Goal: Information Seeking & Learning: Learn about a topic

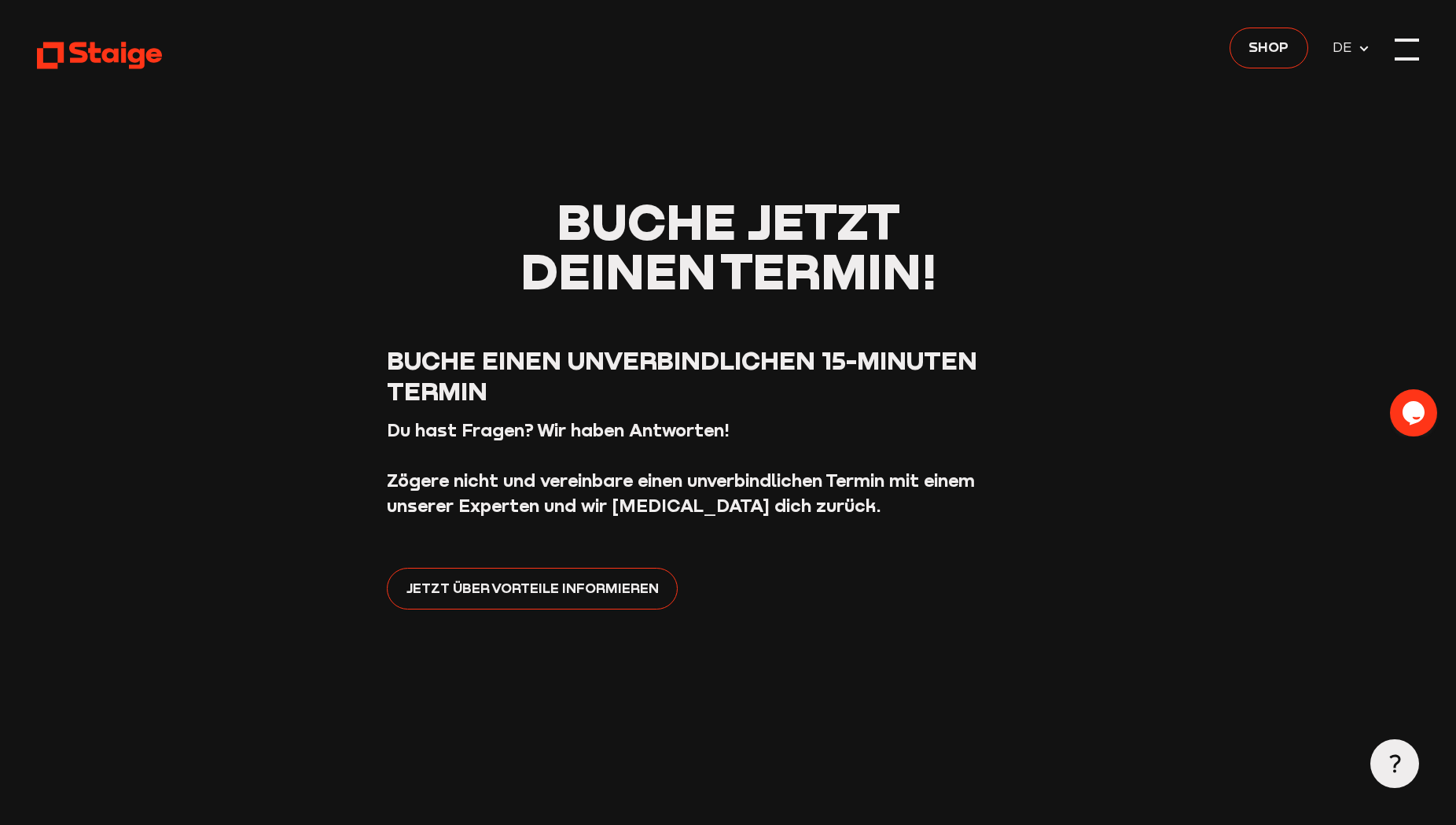
click at [1415, 54] on div at bounding box center [1407, 49] width 25 height 25
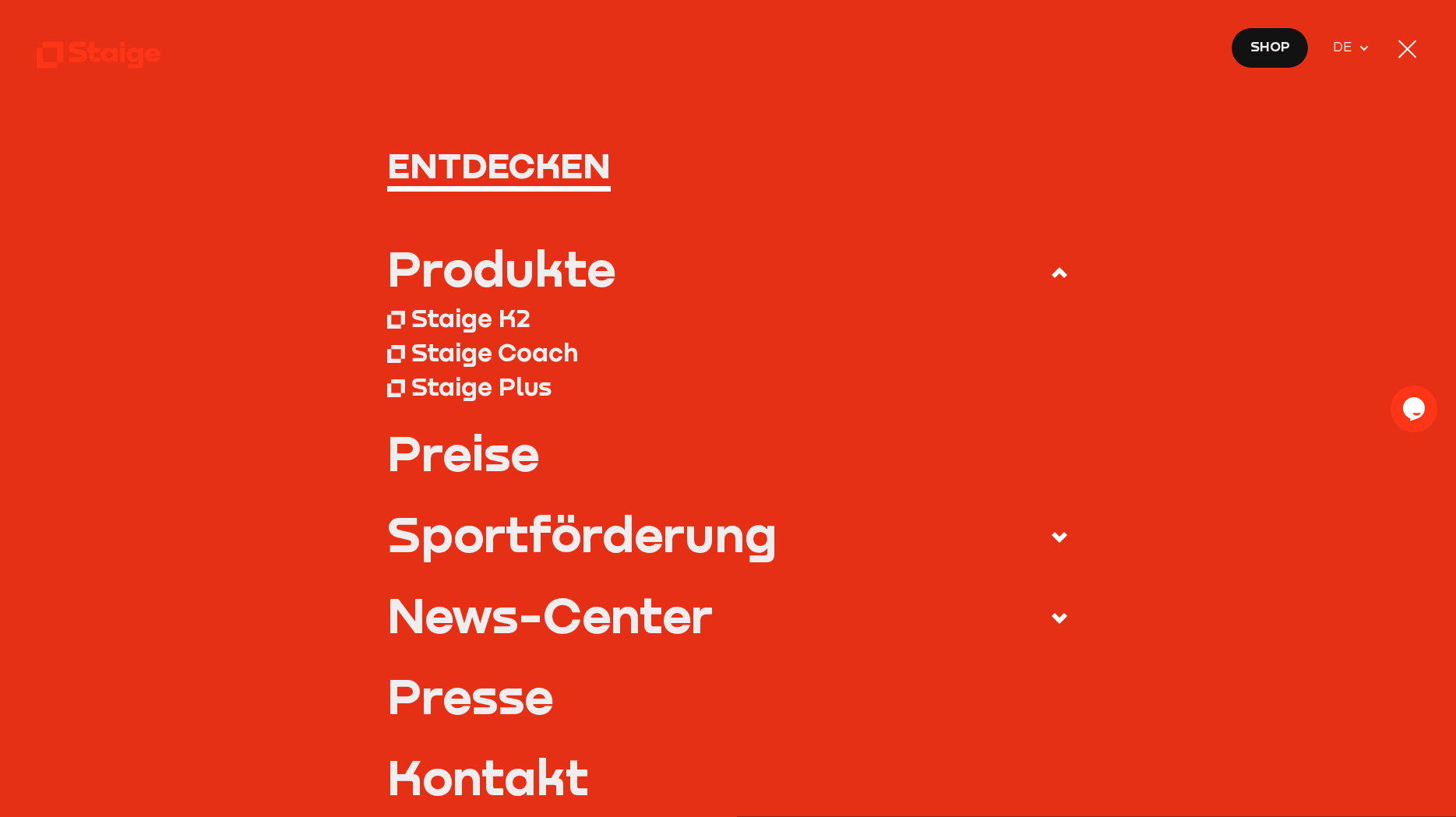
click at [455, 322] on div "Staige K2" at bounding box center [470, 318] width 119 height 30
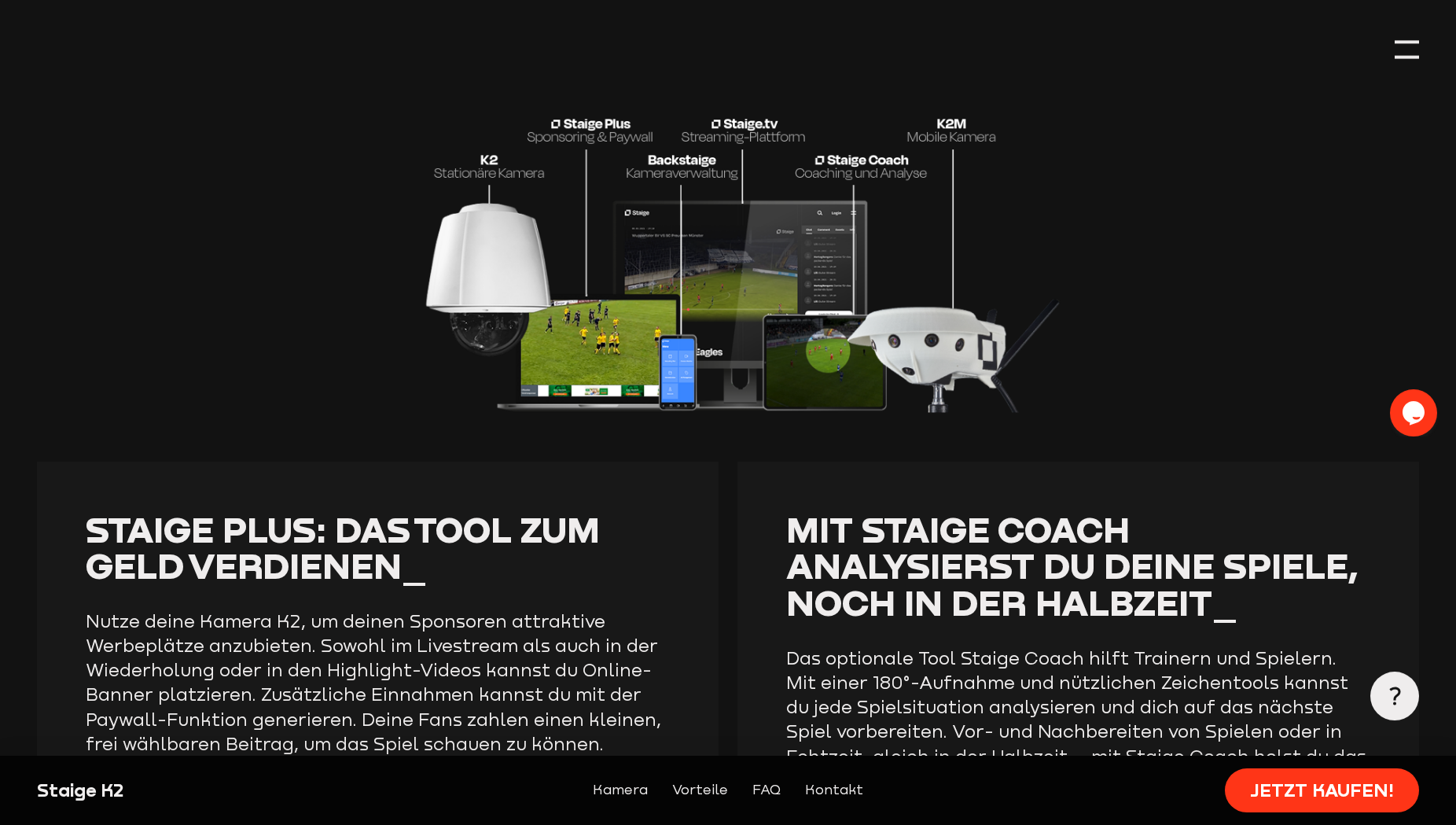
scroll to position [3422, 0]
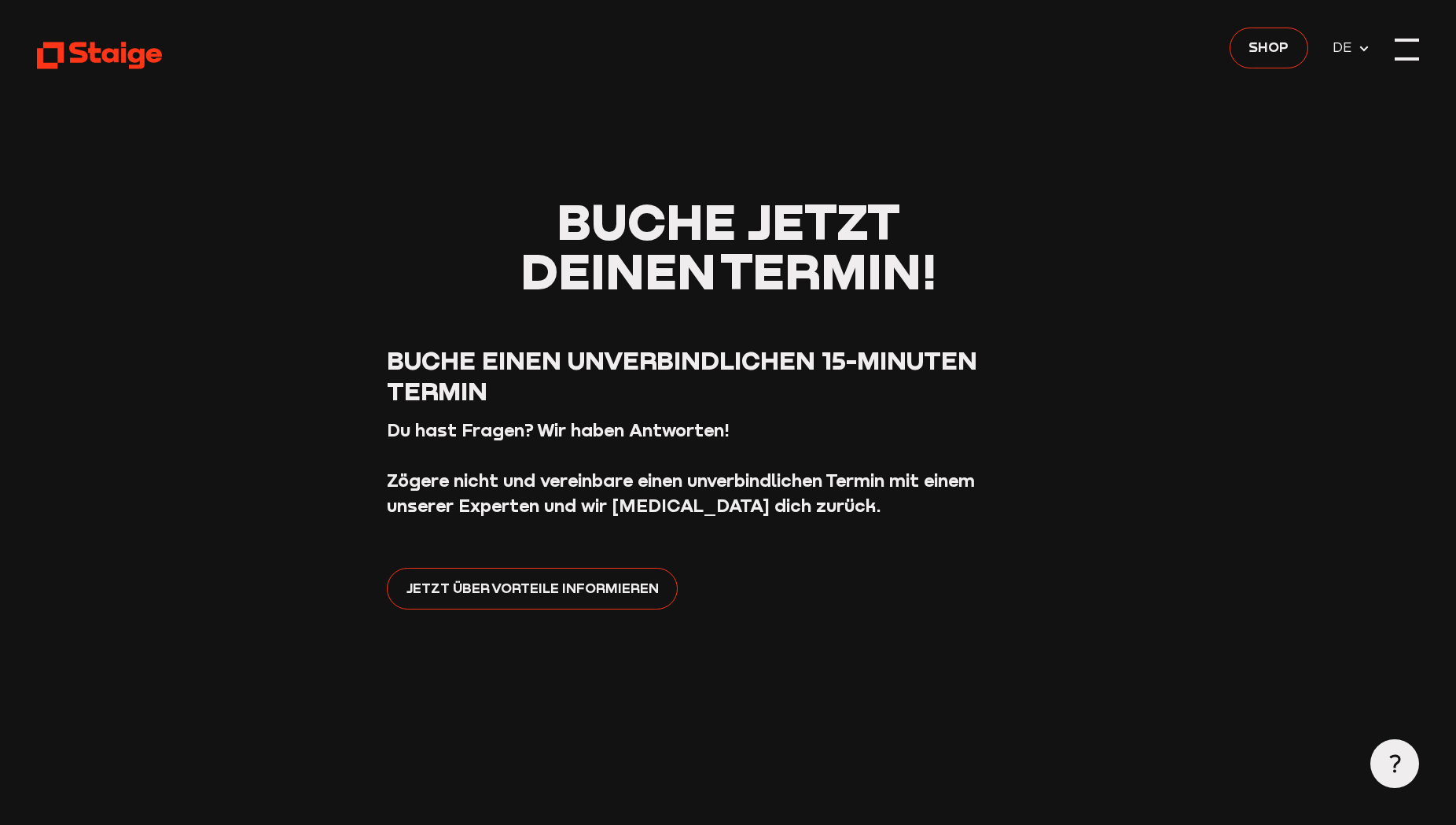
click at [1406, 47] on div at bounding box center [1407, 49] width 25 height 25
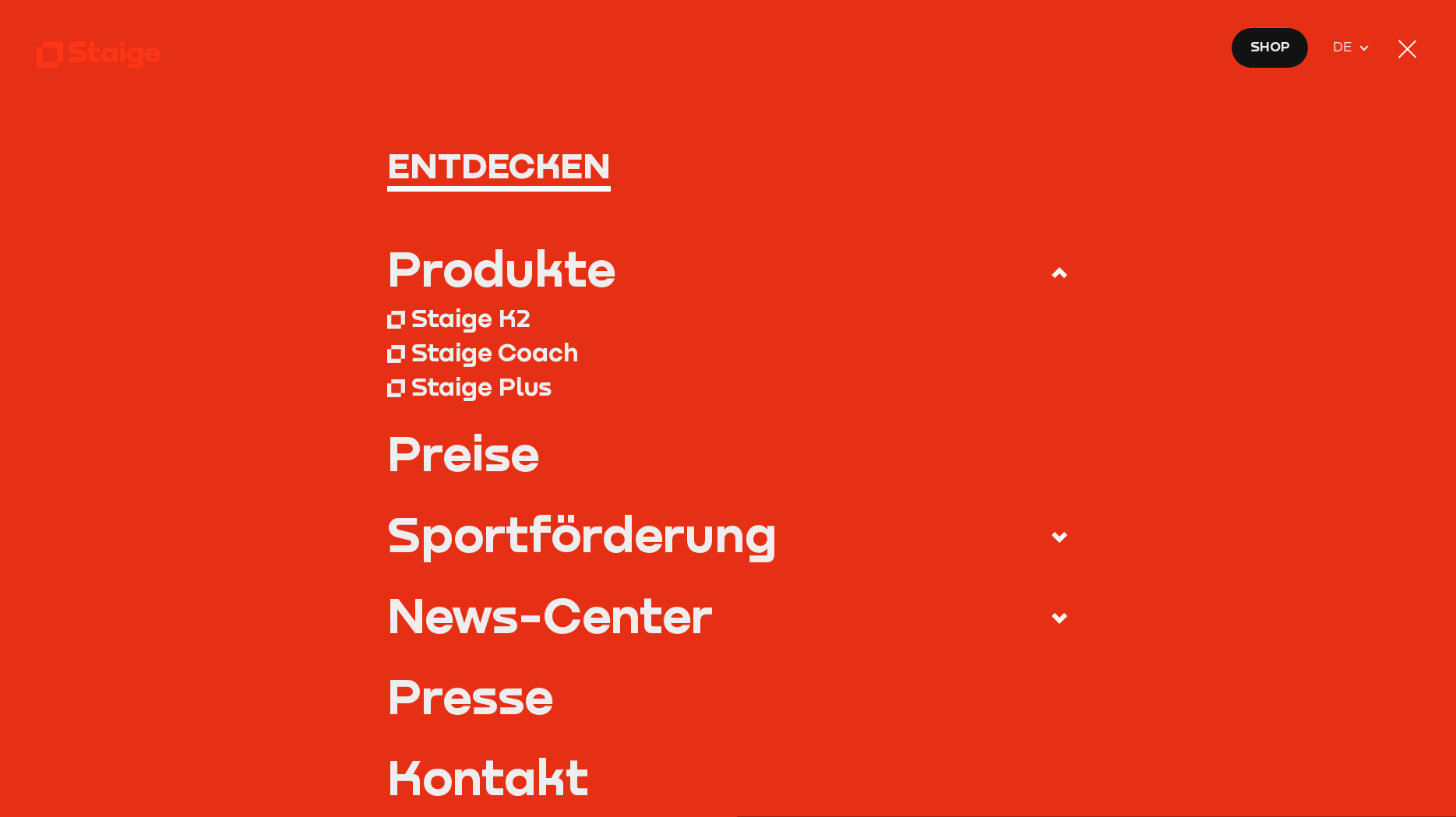
click at [430, 355] on div "Staige Coach" at bounding box center [494, 353] width 167 height 30
